Goal: Transaction & Acquisition: Obtain resource

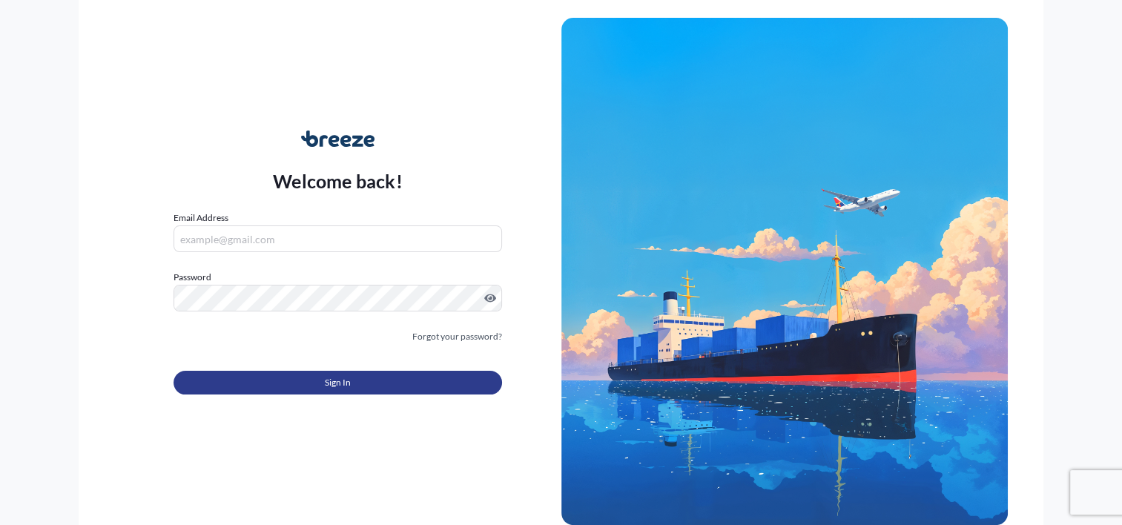
type input "[PERSON_NAME][EMAIL_ADDRESS][DOMAIN_NAME]"
click at [355, 382] on button "Sign In" at bounding box center [338, 383] width 328 height 24
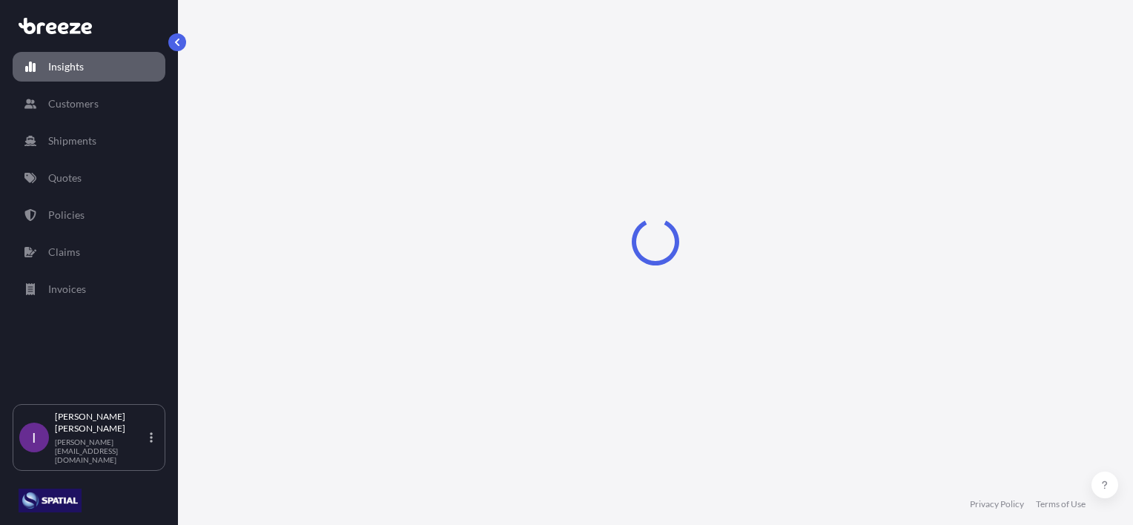
select select "2025"
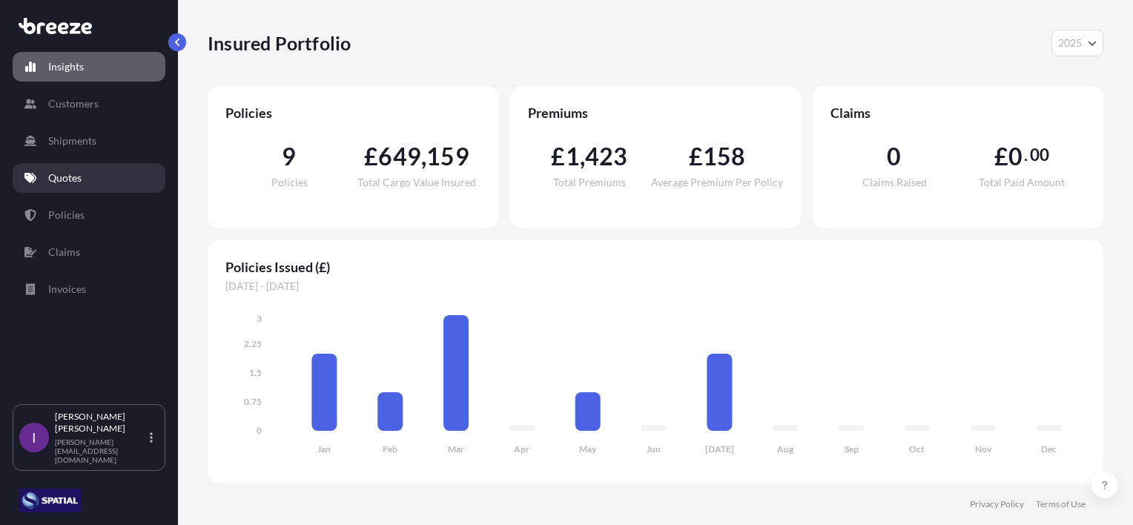
click at [65, 177] on p "Quotes" at bounding box center [64, 178] width 33 height 15
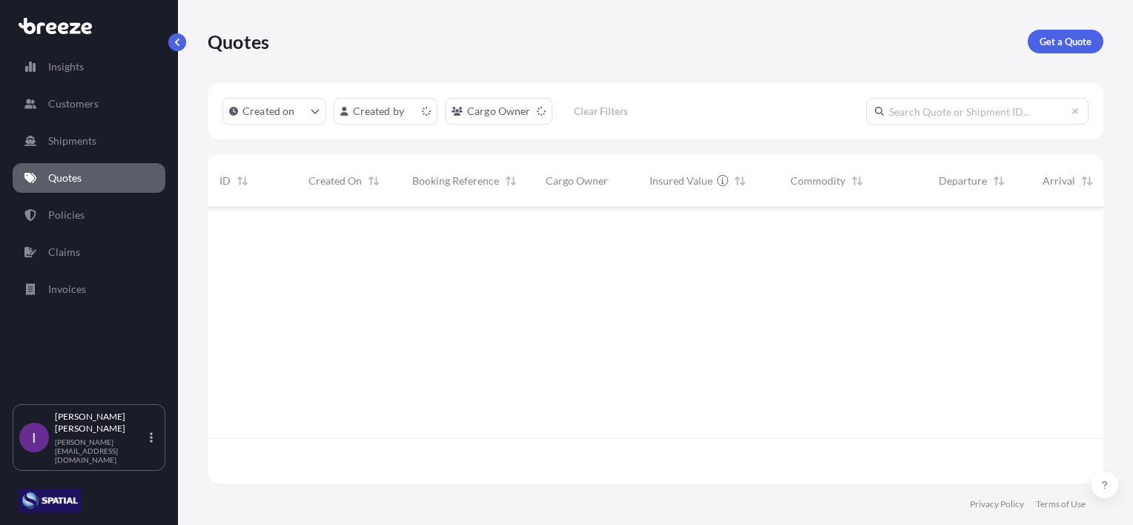
scroll to position [273, 884]
click at [1077, 39] on p "Get a Quote" at bounding box center [1066, 41] width 52 height 15
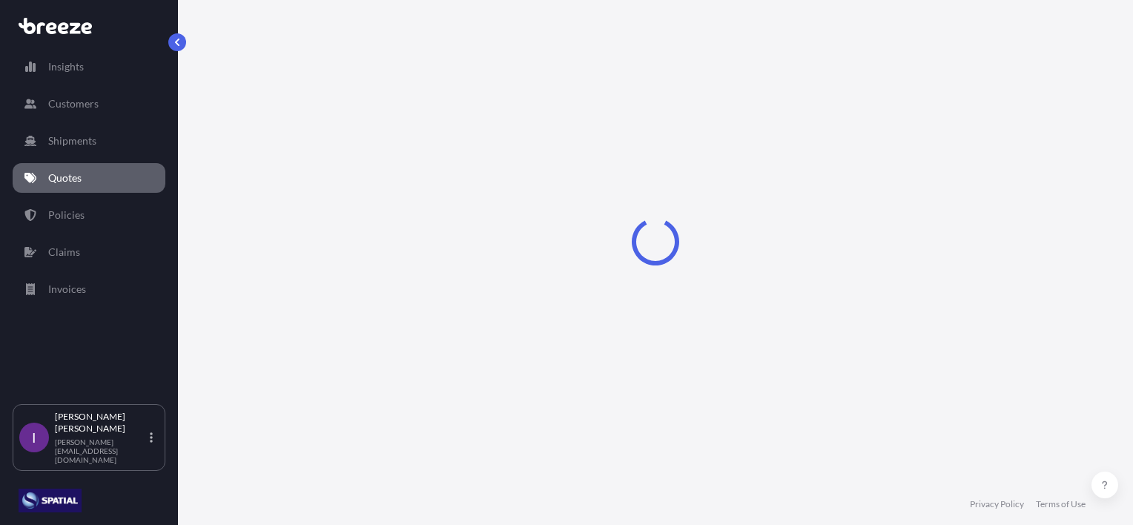
select select "Road"
select select "Sea"
select select "1"
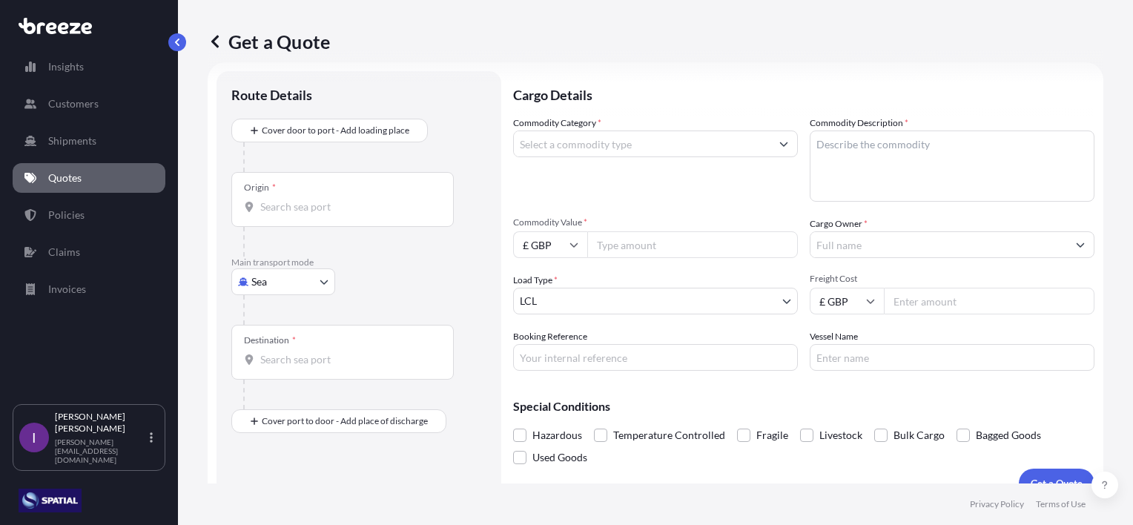
scroll to position [24, 0]
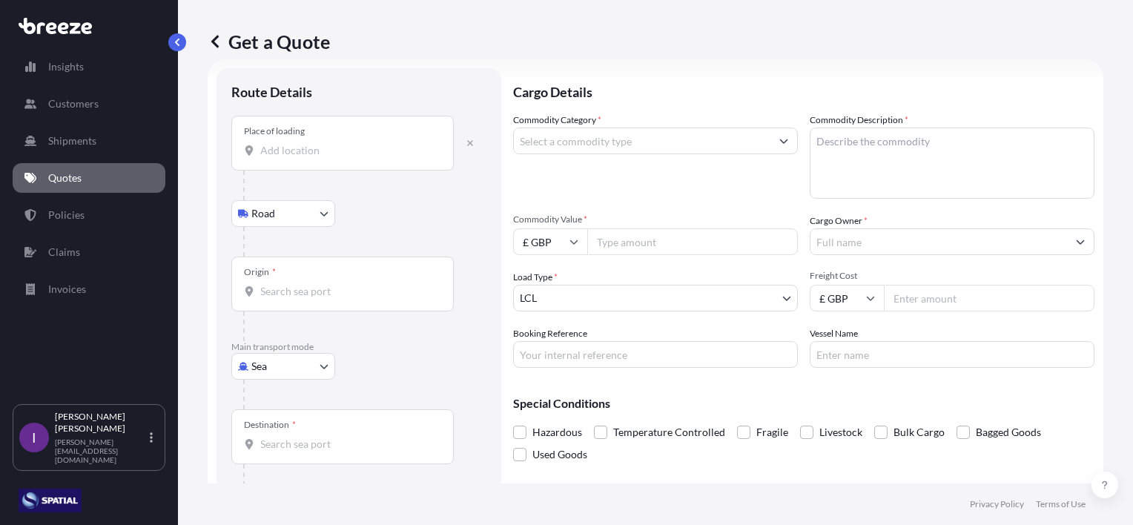
click at [309, 154] on input "Place of loading" at bounding box center [347, 150] width 175 height 15
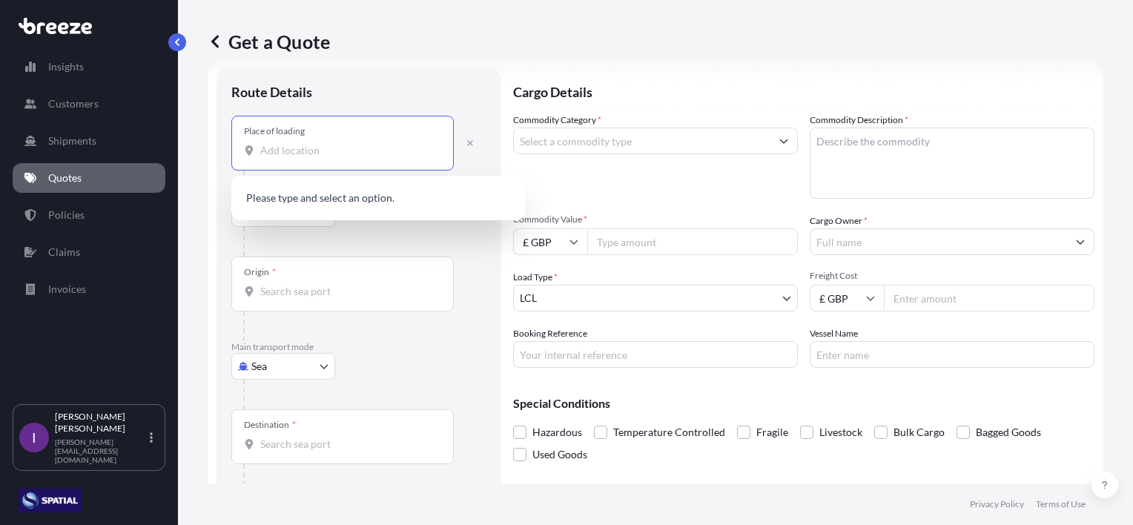
paste input "BODELWYDDAN"
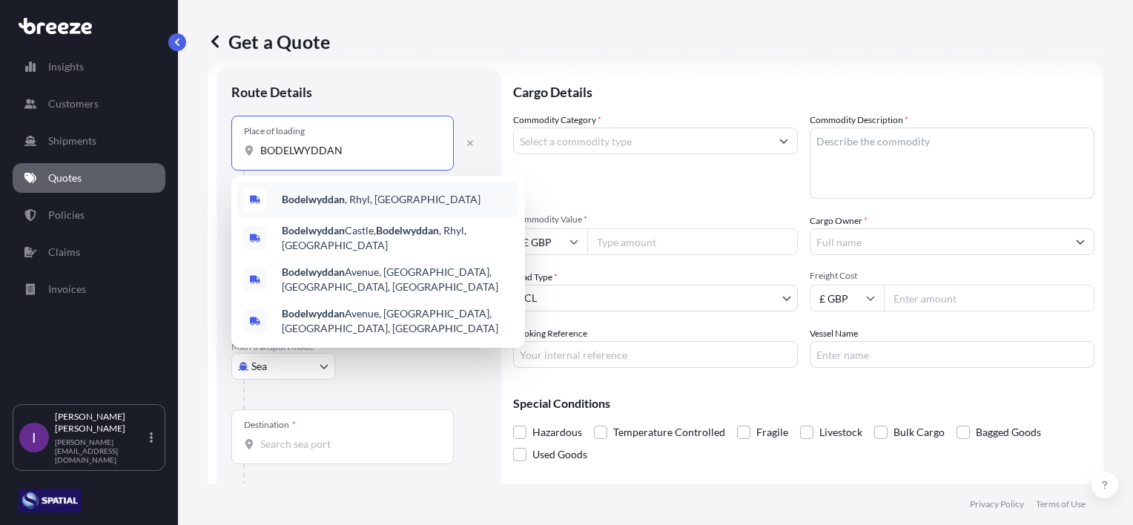
click at [356, 202] on span "Bodelwyddan , Rhyl, [GEOGRAPHIC_DATA]" at bounding box center [381, 199] width 199 height 15
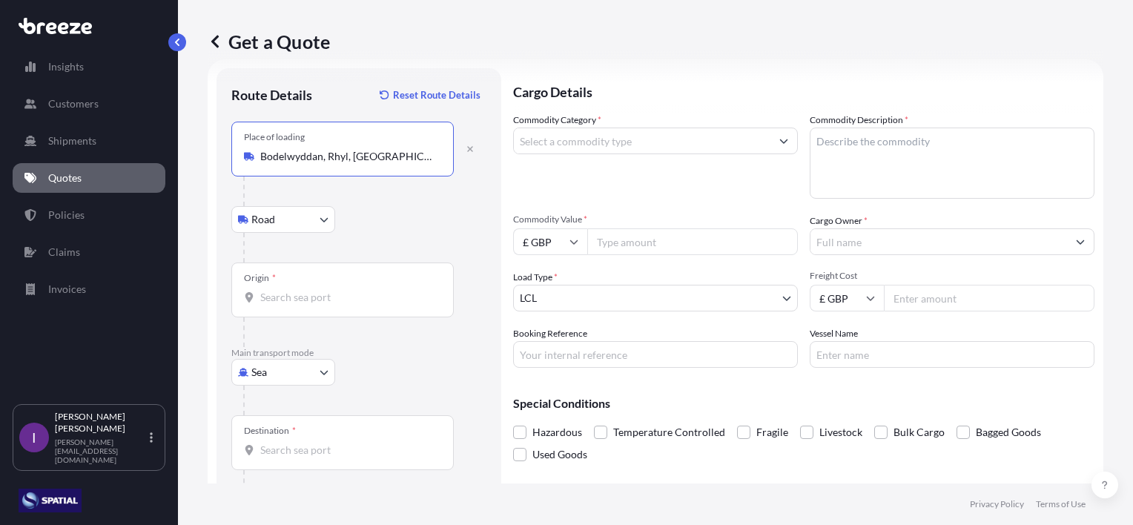
type input "Bodelwyddan, Rhyl, [GEOGRAPHIC_DATA]"
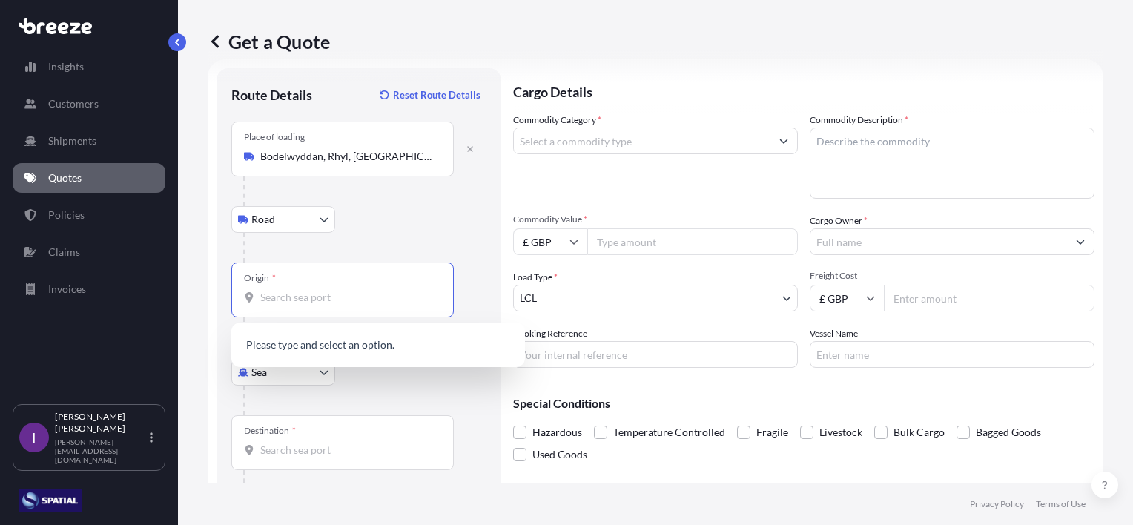
click at [288, 294] on input "Origin *" at bounding box center [347, 297] width 175 height 15
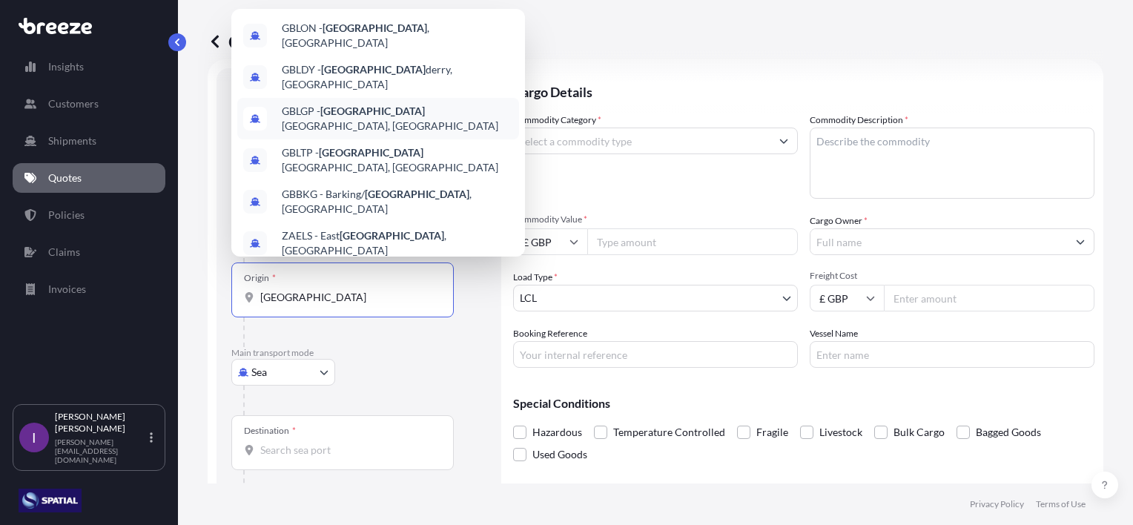
click at [404, 109] on span "GBLGP - [GEOGRAPHIC_DATA], [GEOGRAPHIC_DATA]" at bounding box center [397, 119] width 231 height 30
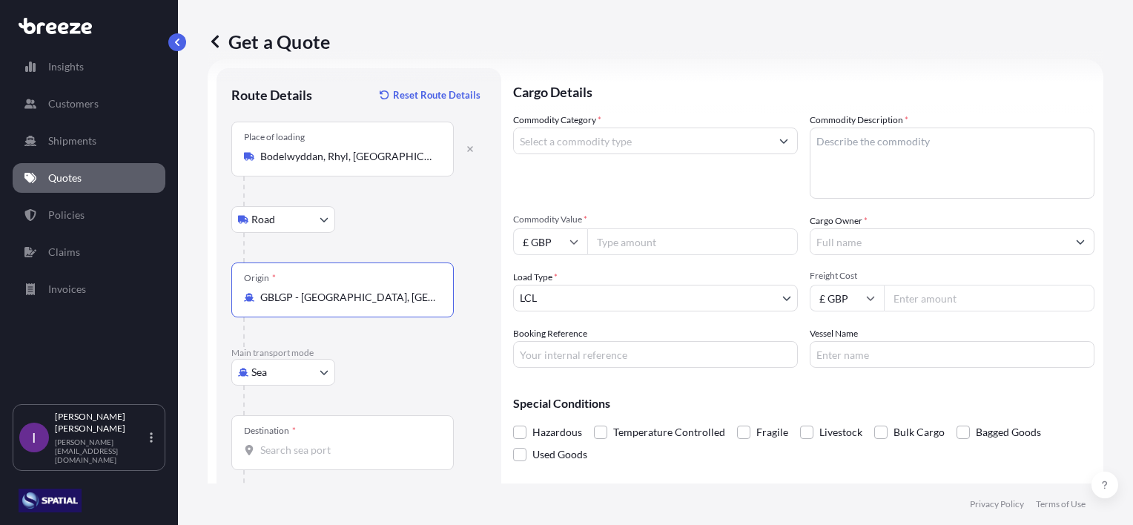
type input "GBLGP - [GEOGRAPHIC_DATA], [GEOGRAPHIC_DATA]"
click at [320, 444] on input "Destination *" at bounding box center [347, 450] width 175 height 15
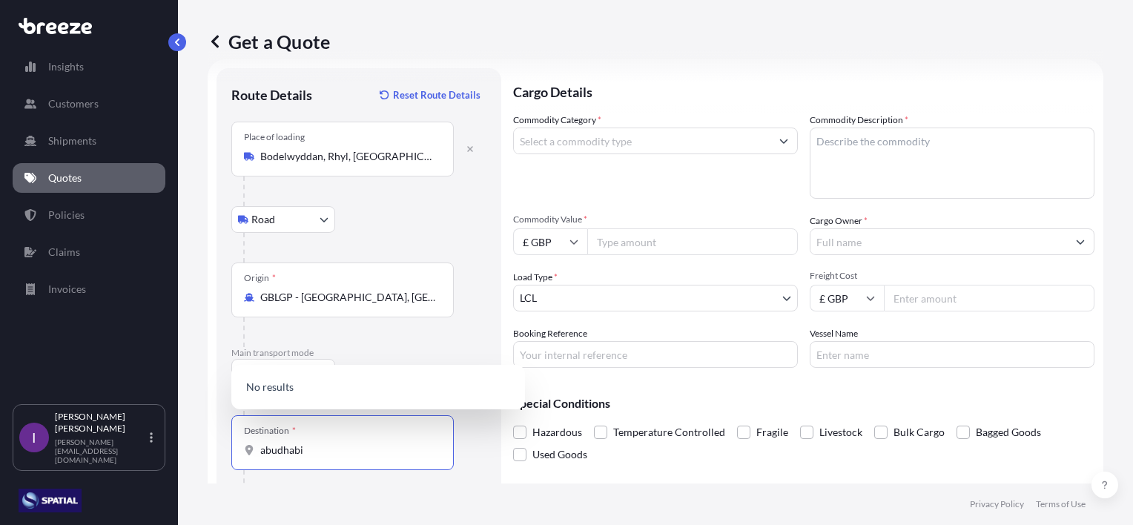
drag, startPoint x: 277, startPoint y: 450, endPoint x: 323, endPoint y: 432, distance: 48.9
click at [281, 449] on input "abudhabi" at bounding box center [347, 450] width 175 height 15
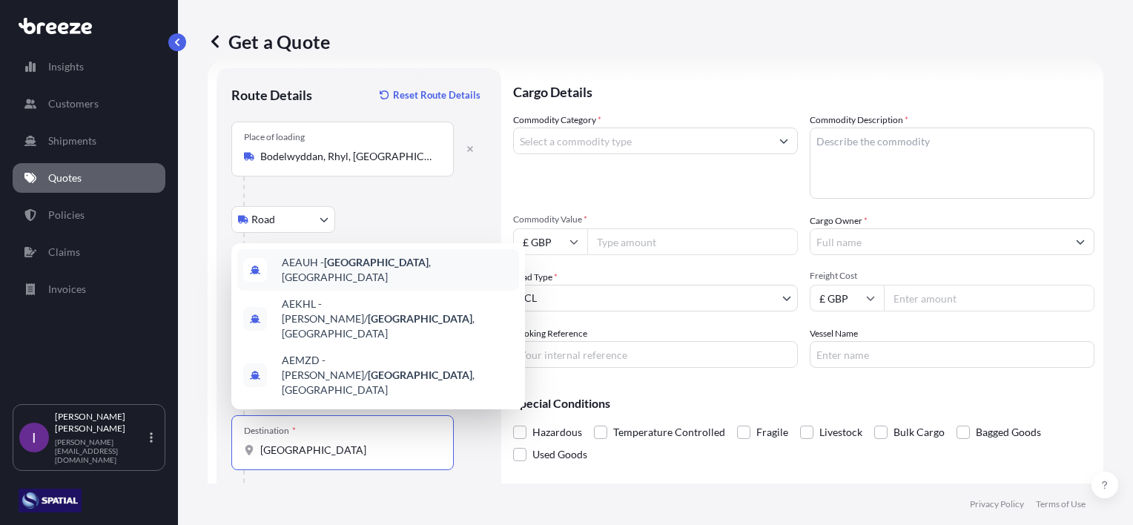
click at [419, 291] on div "AEAUH - [GEOGRAPHIC_DATA] , [GEOGRAPHIC_DATA]" at bounding box center [378, 270] width 282 height 42
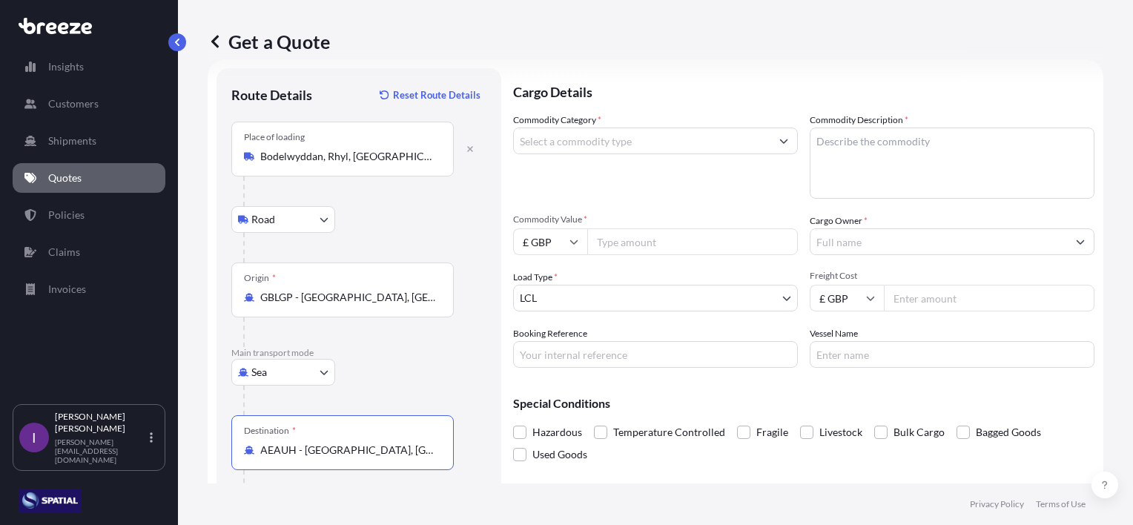
scroll to position [86, 0]
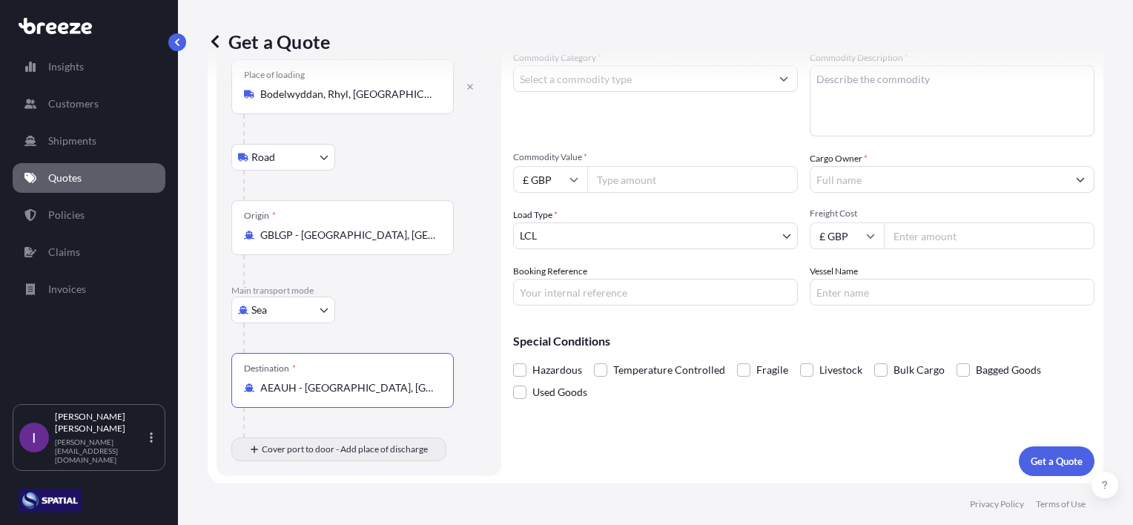
type input "AEAUH - [GEOGRAPHIC_DATA], [GEOGRAPHIC_DATA]"
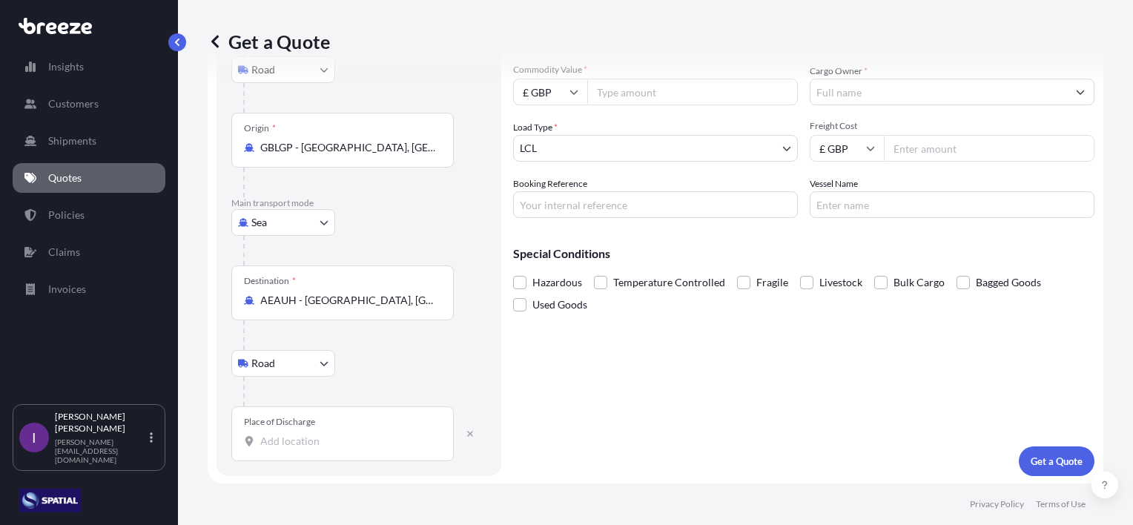
click at [315, 435] on input "Place of Discharge" at bounding box center [347, 441] width 175 height 15
type input "s"
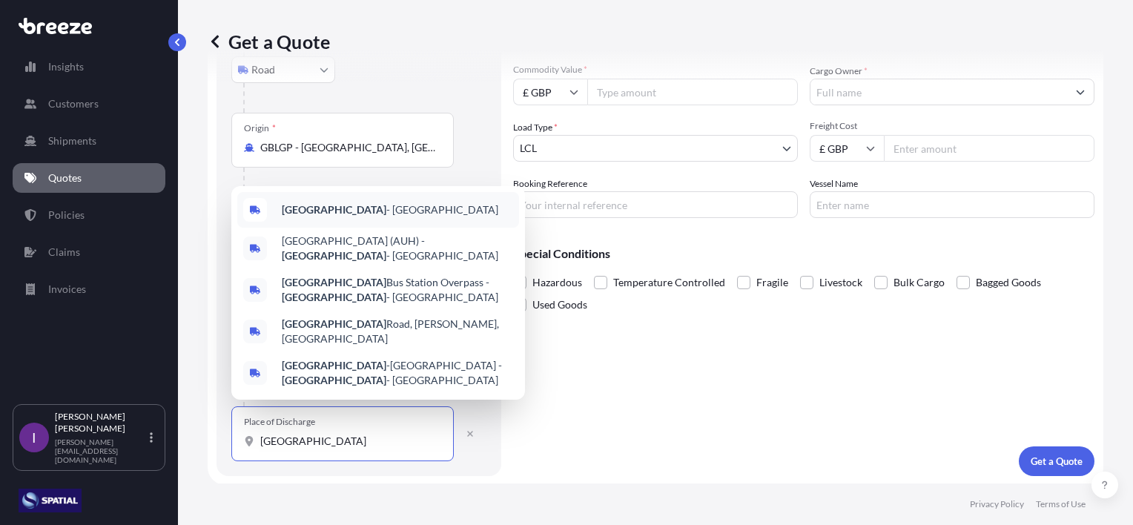
click at [402, 214] on span "[GEOGRAPHIC_DATA] - [GEOGRAPHIC_DATA]" at bounding box center [390, 210] width 217 height 15
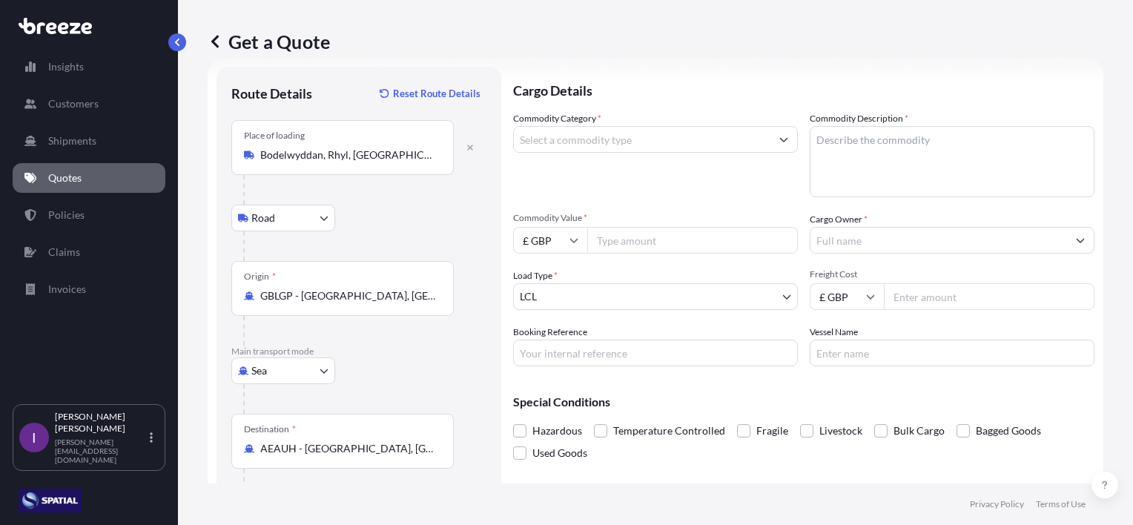
scroll to position [0, 0]
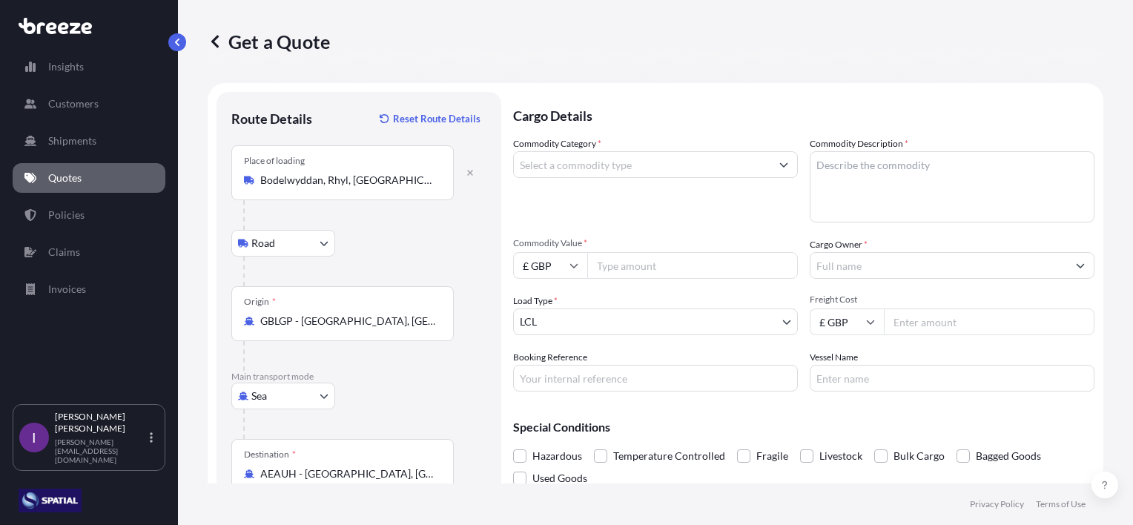
type input "[GEOGRAPHIC_DATA] - [GEOGRAPHIC_DATA]"
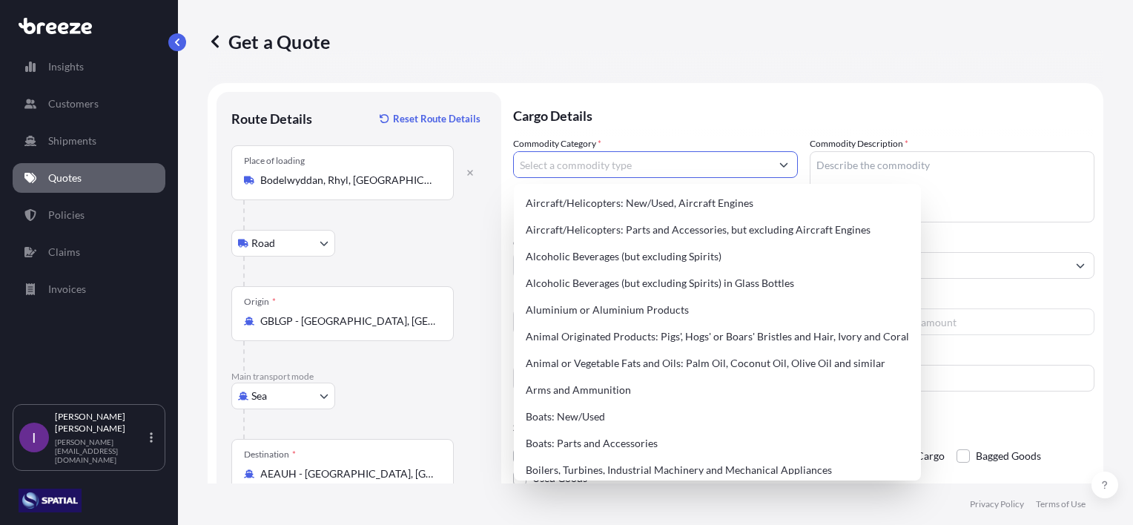
click at [780, 166] on icon "Show suggestions" at bounding box center [784, 164] width 9 height 9
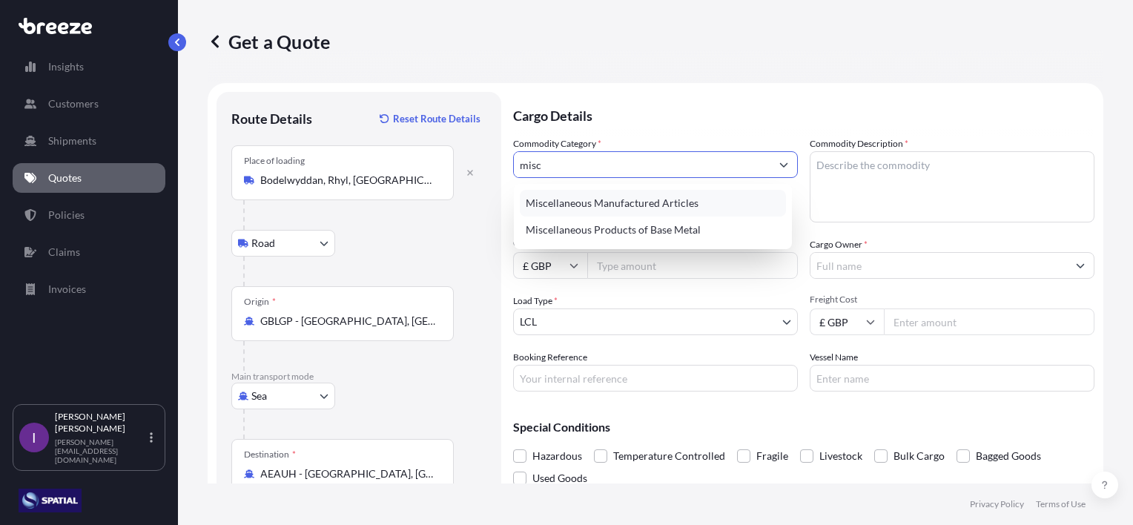
click at [636, 202] on div "Miscellaneous Manufactured Articles" at bounding box center [653, 203] width 266 height 27
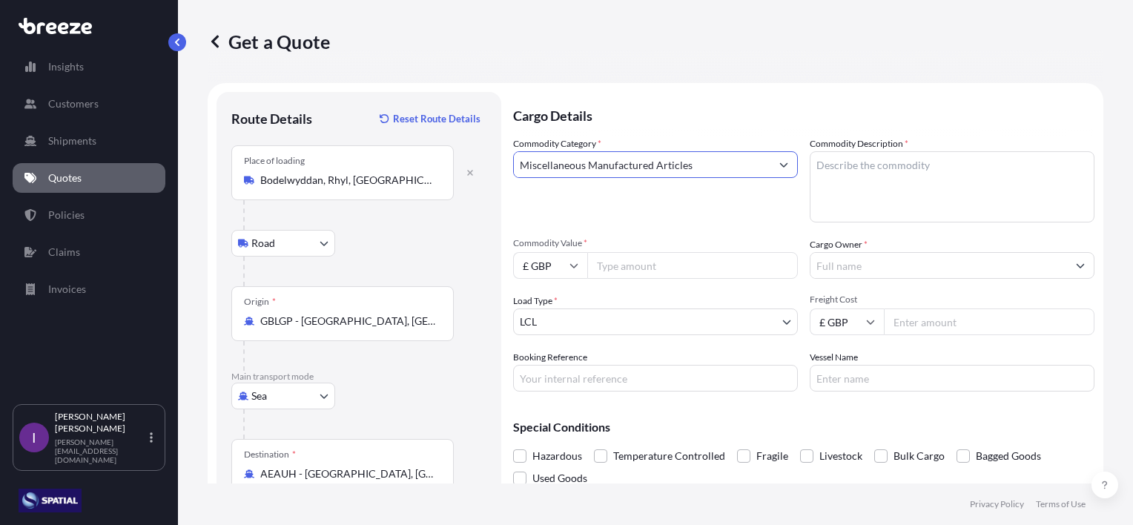
type input "Miscellaneous Manufactured Articles"
click at [867, 165] on textarea "Commodity Description *" at bounding box center [952, 186] width 285 height 71
click at [817, 172] on textarea "Commodity Description *" at bounding box center [952, 186] width 285 height 71
paste textarea "Optimum MH22V Vario Bench Milling/Drilling Machine + Emergency Foot Stop (1 Pha…"
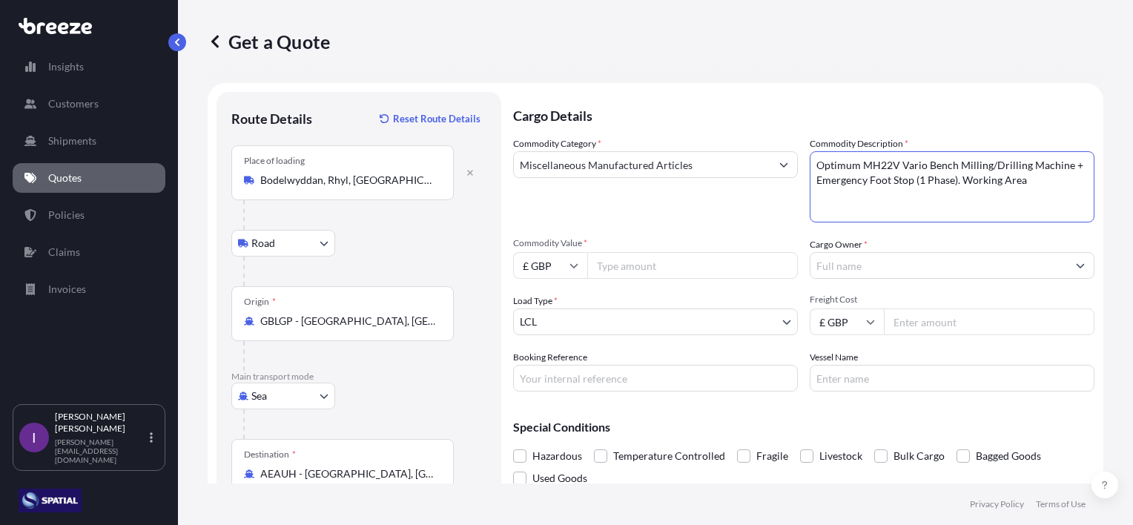
type textarea "Optimum MH22V Vario Bench Milling/Drilling Machine + Emergency Foot Stop (1 Pha…"
drag, startPoint x: 691, startPoint y: 262, endPoint x: 695, endPoint y: 272, distance: 11.0
click at [691, 263] on input "Commodity Value *" at bounding box center [692, 265] width 211 height 27
type input "15000"
click at [952, 324] on input "Freight Cost" at bounding box center [989, 322] width 211 height 27
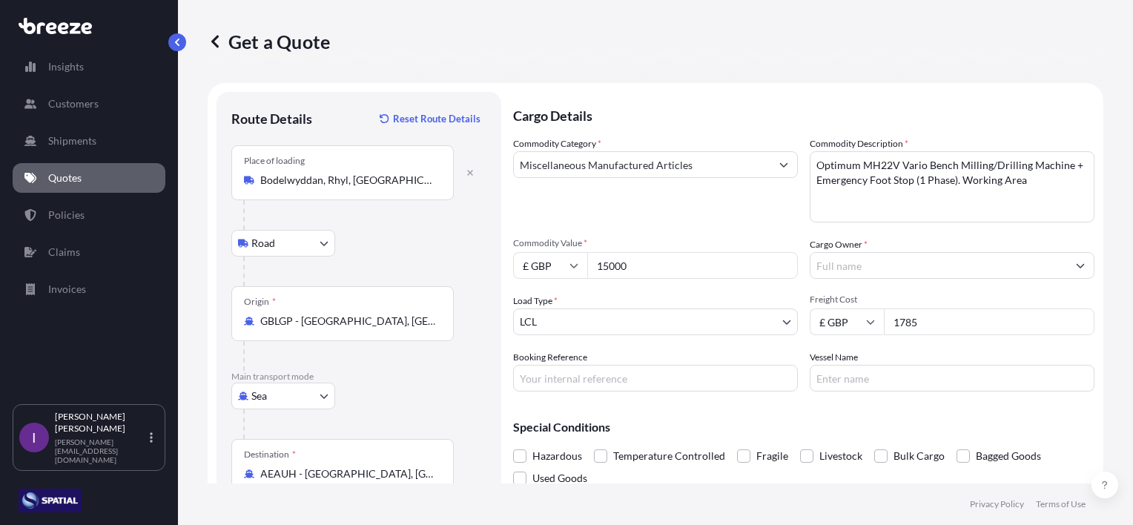
type input "1785"
click at [678, 383] on input "Booking Reference" at bounding box center [655, 378] width 285 height 27
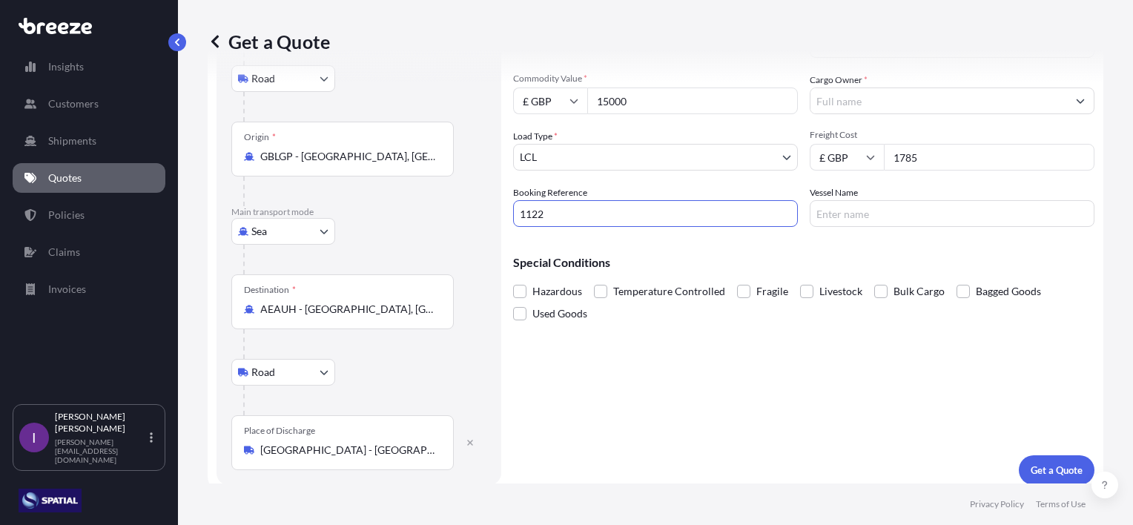
scroll to position [174, 0]
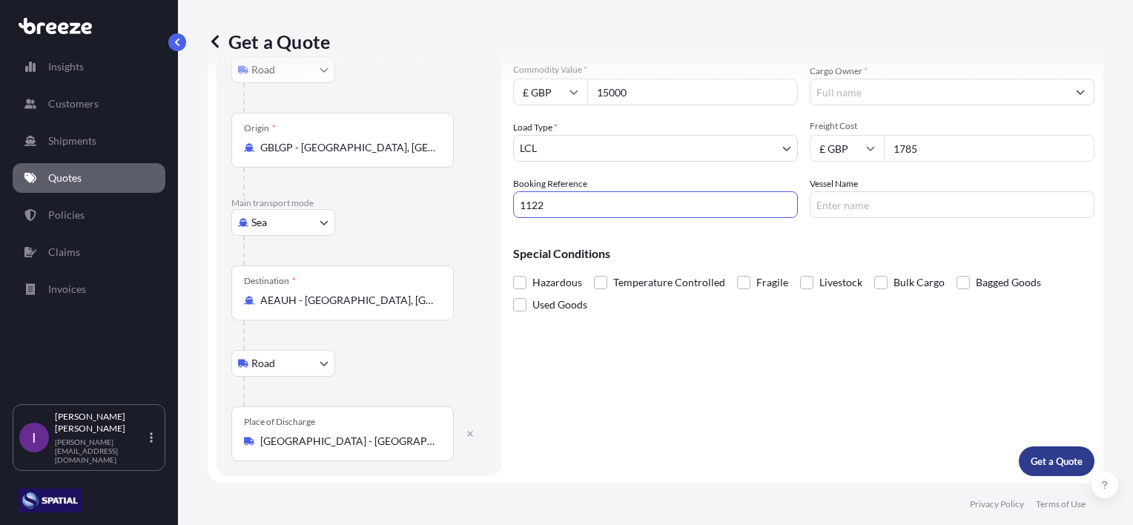
type input "1122"
click at [1041, 455] on p "Get a Quote" at bounding box center [1057, 461] width 52 height 15
click at [839, 95] on input "Cargo Owner *" at bounding box center [939, 92] width 257 height 27
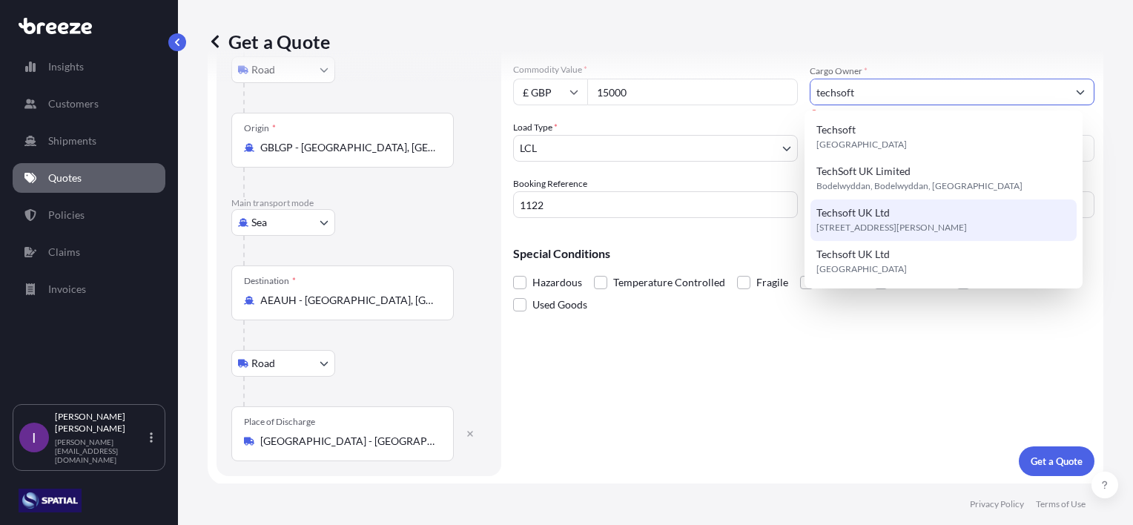
click at [872, 223] on span "[STREET_ADDRESS][PERSON_NAME]" at bounding box center [892, 227] width 151 height 15
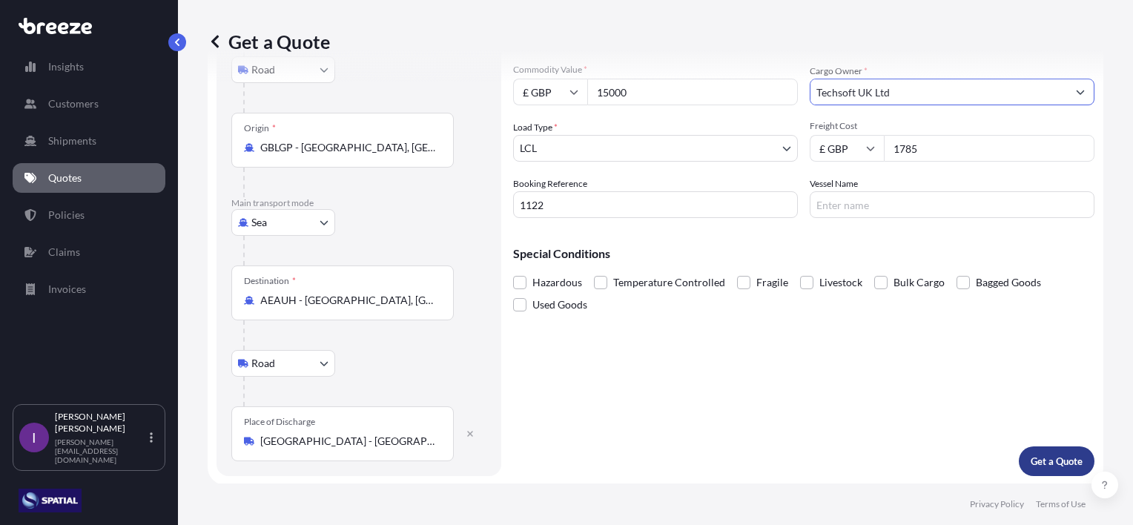
type input "Techsoft UK Ltd"
click at [1045, 463] on p "Get a Quote" at bounding box center [1057, 461] width 52 height 15
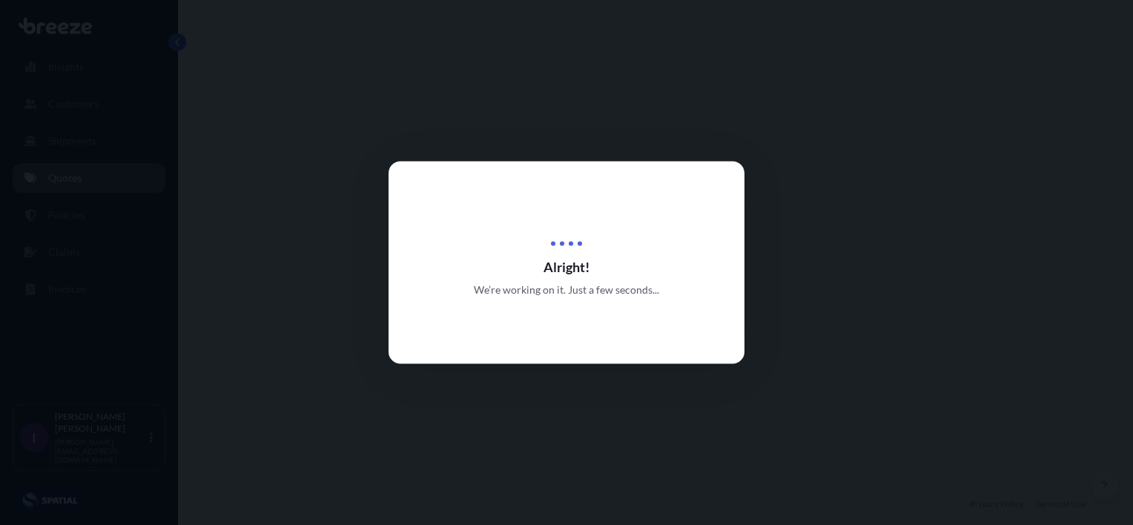
select select "Road"
select select "Sea"
select select "Road"
select select "1"
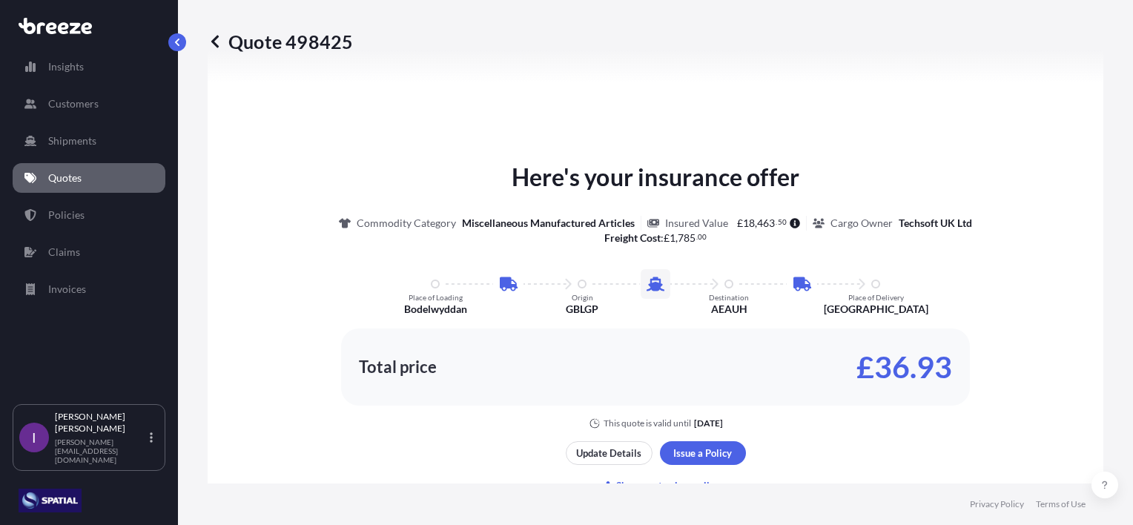
scroll to position [814, 0]
